Goal: Task Accomplishment & Management: Manage account settings

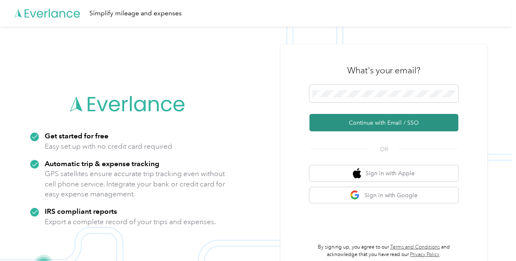
click at [353, 115] on button "Continue with Email / SSO" at bounding box center [383, 122] width 149 height 17
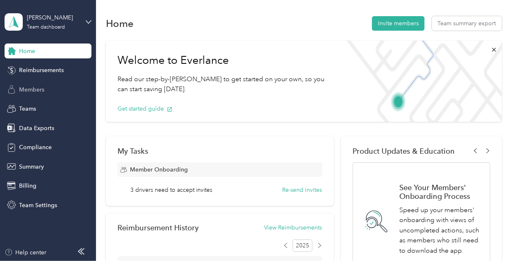
click at [36, 91] on span "Members" at bounding box center [31, 89] width 25 height 9
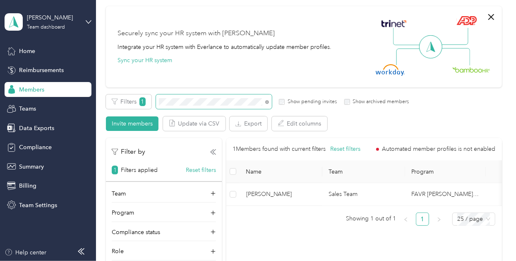
scroll to position [60, 0]
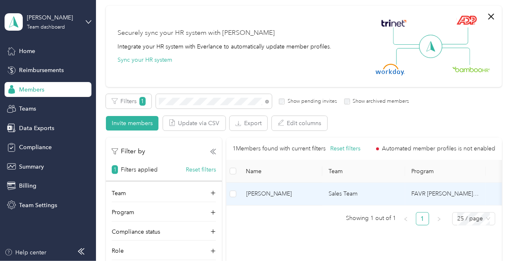
click at [288, 195] on span "[PERSON_NAME]" at bounding box center [281, 193] width 70 height 9
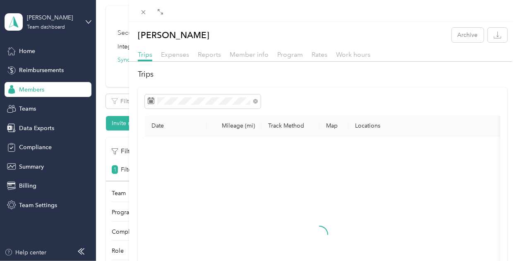
click at [255, 58] on div "Member info" at bounding box center [249, 55] width 39 height 10
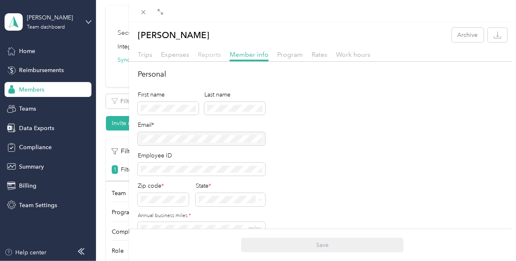
click at [209, 56] on span "Reports" at bounding box center [209, 54] width 23 height 8
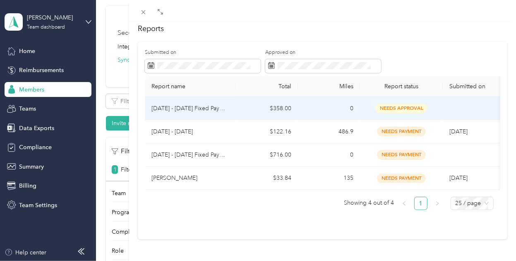
scroll to position [57, 0]
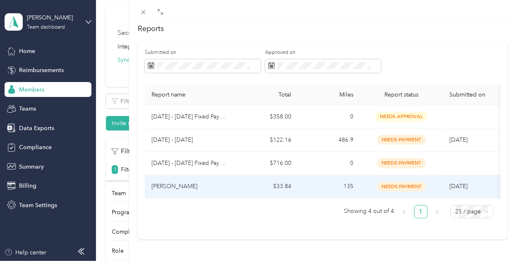
click at [250, 177] on td "$33.84" at bounding box center [267, 186] width 62 height 23
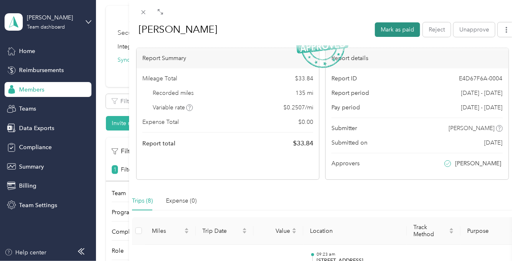
click at [387, 30] on button "Mark as paid" at bounding box center [397, 29] width 45 height 14
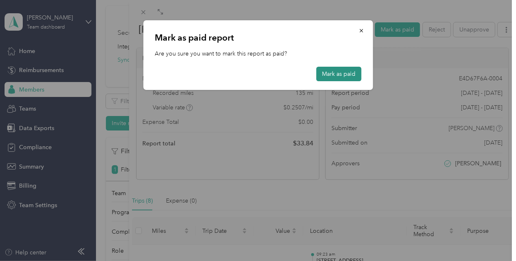
click at [330, 76] on button "Mark as paid" at bounding box center [338, 74] width 45 height 14
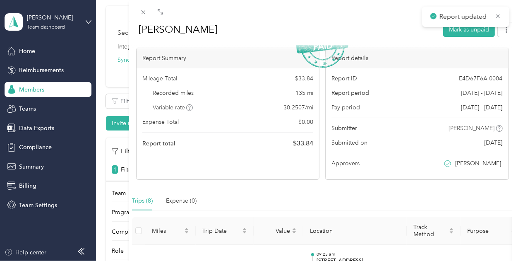
scroll to position [0, 0]
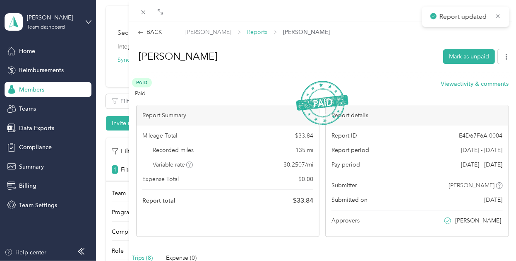
click at [261, 32] on span "Reports" at bounding box center [257, 32] width 20 height 9
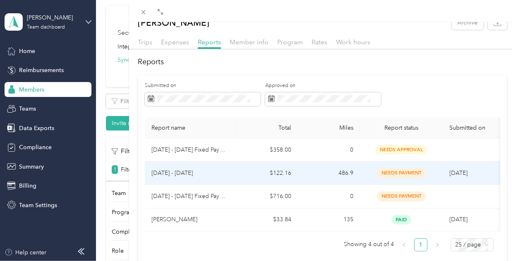
scroll to position [12, 0]
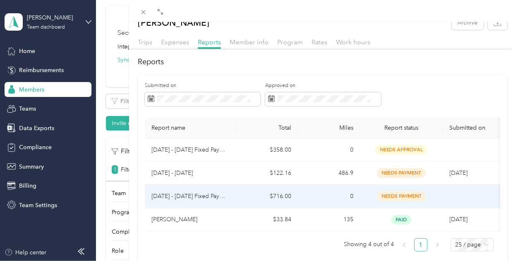
click at [255, 197] on td "$716.00" at bounding box center [267, 196] width 62 height 23
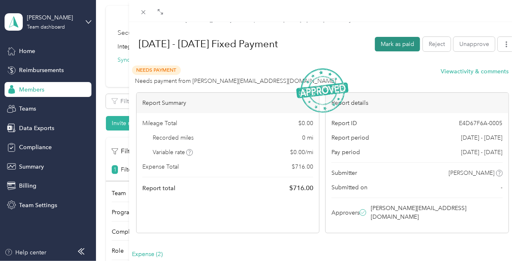
click at [399, 41] on button "Mark as paid" at bounding box center [397, 44] width 45 height 14
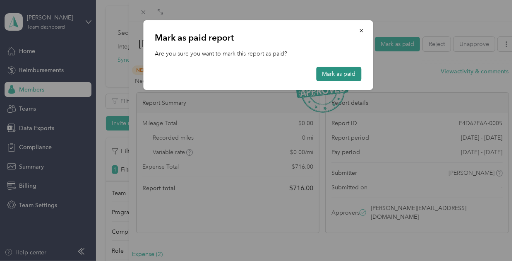
click at [329, 79] on button "Mark as paid" at bounding box center [338, 74] width 45 height 14
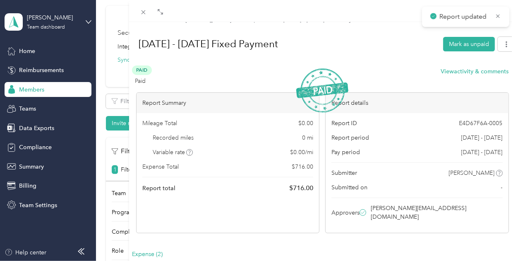
scroll to position [0, 0]
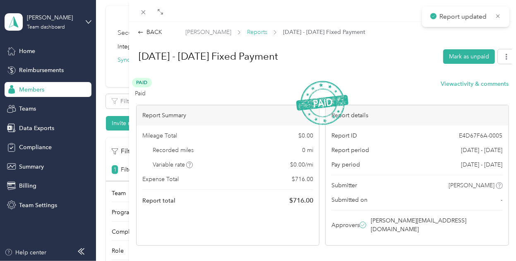
click at [254, 30] on span "Reports" at bounding box center [257, 32] width 20 height 9
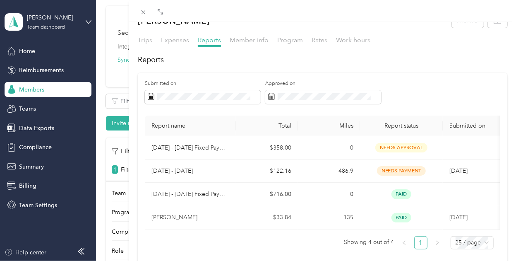
scroll to position [15, 0]
click at [503, 33] on div "[PERSON_NAME] Archive Trips Expenses Reports Member info Program Rates Work hou…" at bounding box center [322, 141] width 387 height 257
click at [501, 59] on div "Reports Submitted on Approved on Report name Total Miles Report status Submitte…" at bounding box center [322, 162] width 387 height 216
click at [506, 10] on div at bounding box center [322, 11] width 387 height 22
